Goal: Task Accomplishment & Management: Manage account settings

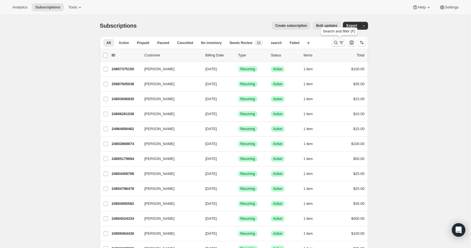
click at [336, 42] on icon "Search and filter results" at bounding box center [336, 43] width 4 height 4
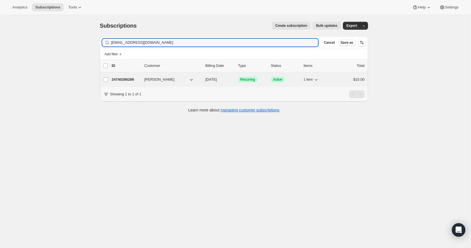
type input "[EMAIL_ADDRESS][DOMAIN_NAME]"
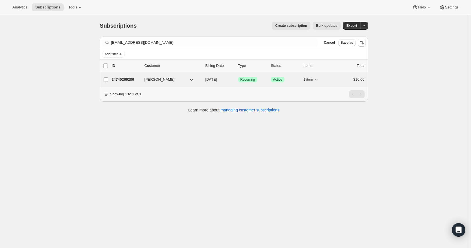
click at [157, 79] on span "[PERSON_NAME]" at bounding box center [159, 80] width 30 height 6
click at [174, 78] on button "[PERSON_NAME]" at bounding box center [169, 79] width 56 height 9
click at [130, 77] on p "24740266286" at bounding box center [126, 80] width 28 height 6
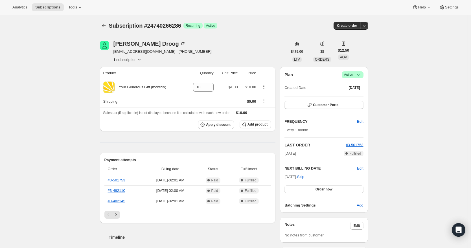
click at [359, 75] on icon at bounding box center [359, 75] width 6 height 6
click at [353, 95] on span "Cancel subscription" at bounding box center [352, 95] width 32 height 4
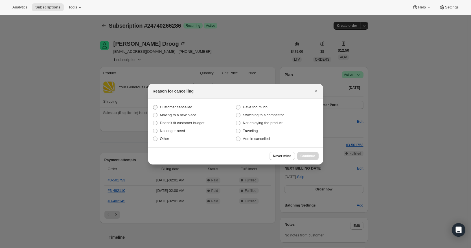
click at [187, 108] on span "Customer cancelled" at bounding box center [176, 107] width 32 height 4
click at [153, 105] on input "Customer cancelled" at bounding box center [153, 105] width 0 height 0
radio input "true"
click at [312, 157] on span "Continue" at bounding box center [308, 156] width 15 height 5
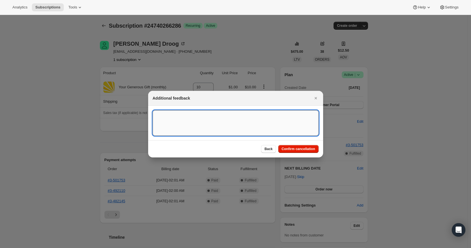
click at [183, 117] on textarea ":rbs:" at bounding box center [236, 122] width 166 height 25
paste textarea "[EMAIL_ADDRESS][DOMAIN_NAME]"
type textarea "[EMAIL_ADDRESS][DOMAIN_NAME]"
drag, startPoint x: 189, startPoint y: 117, endPoint x: 151, endPoint y: 112, distance: 38.2
click at [151, 112] on section "[EMAIL_ADDRESS][DOMAIN_NAME] [EMAIL_ADDRESS][DOMAIN_NAME]" at bounding box center [235, 123] width 175 height 34
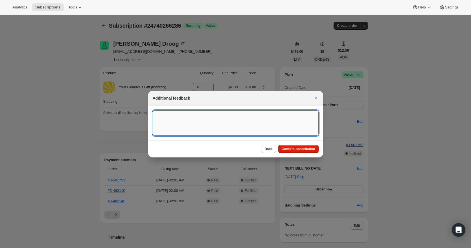
click at [163, 115] on textarea ":rbs:" at bounding box center [236, 122] width 166 height 25
paste textarea "[DATE] RR - I have canceled the recurring donation in Shopify per partners emai…"
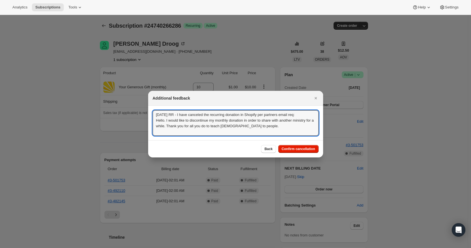
scroll to position [1, 0]
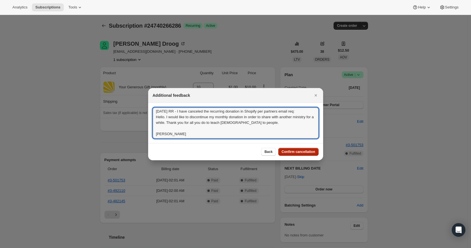
type textarea "[DATE] RR - I have canceled the recurring donation in Shopify per partners emai…"
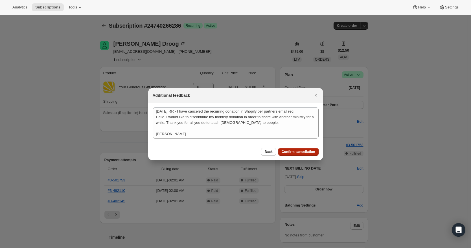
click at [299, 152] on span "Confirm cancellation" at bounding box center [299, 152] width 34 height 5
